Goal: Find specific page/section: Find specific page/section

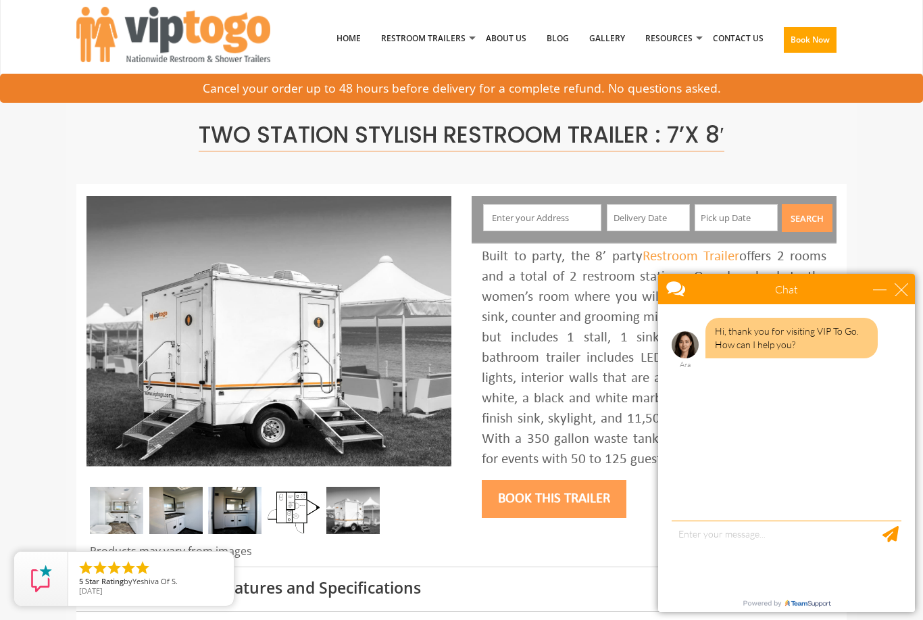
scroll to position [7, 0]
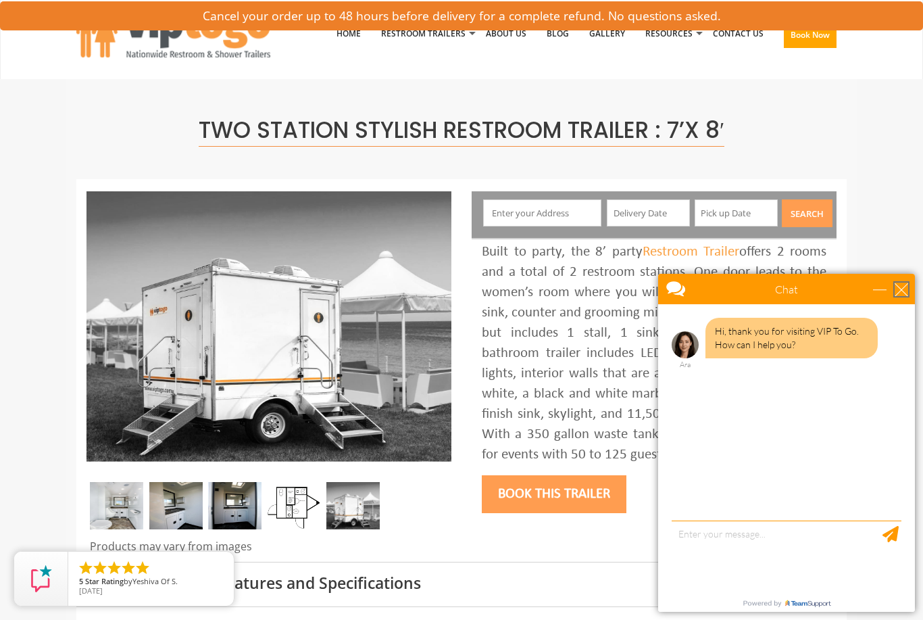
click at [908, 291] on div "close" at bounding box center [902, 289] width 14 height 14
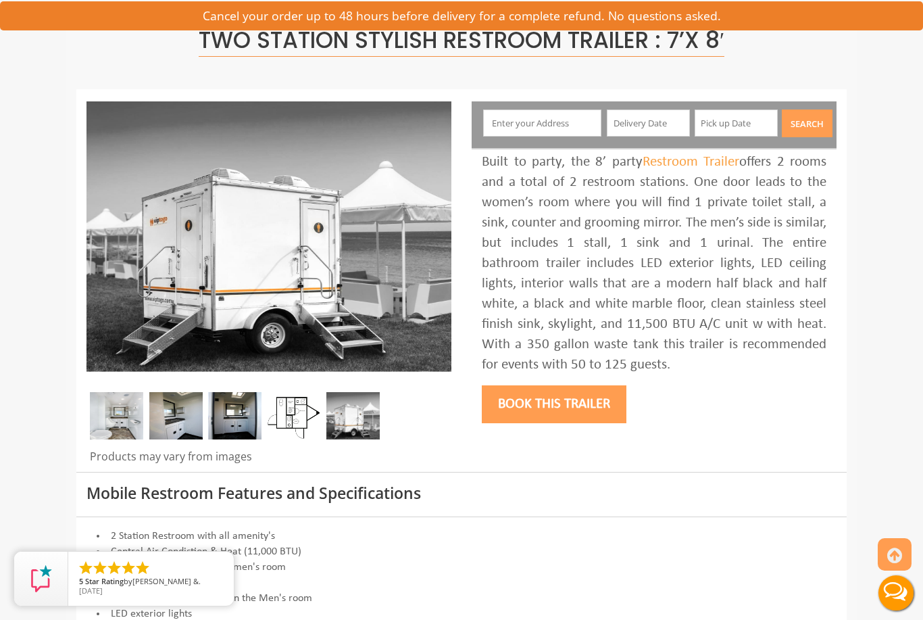
scroll to position [0, 0]
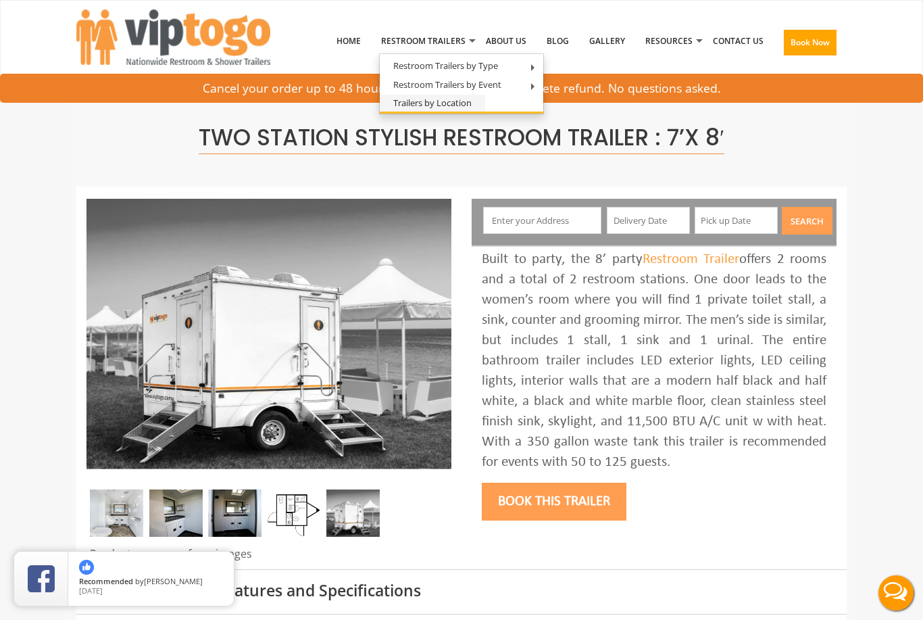
click at [442, 101] on link "Trailers by Location" at bounding box center [432, 103] width 105 height 17
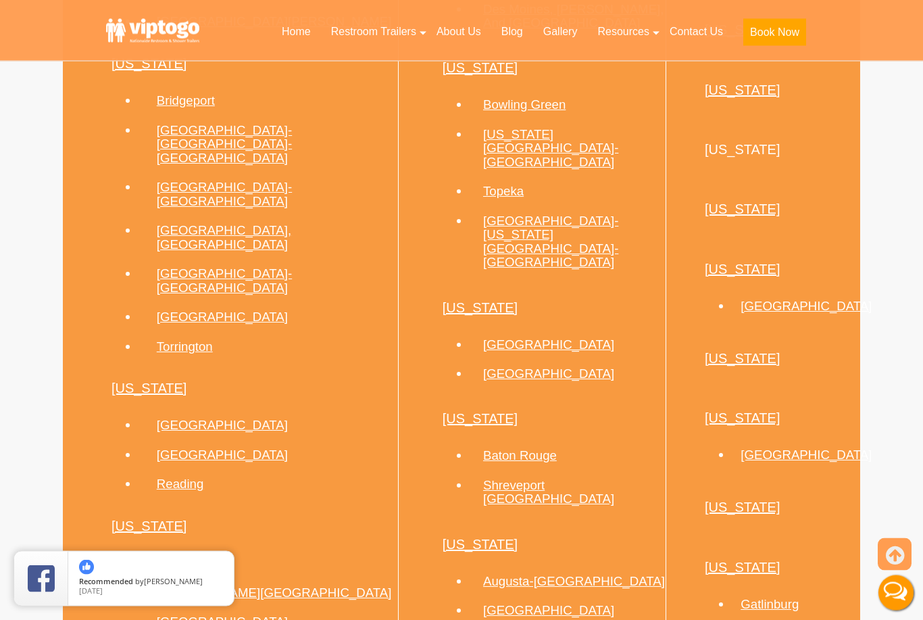
scroll to position [1769, 0]
click at [483, 337] on link "[GEOGRAPHIC_DATA]" at bounding box center [548, 344] width 131 height 14
